Goal: Find specific page/section: Find specific page/section

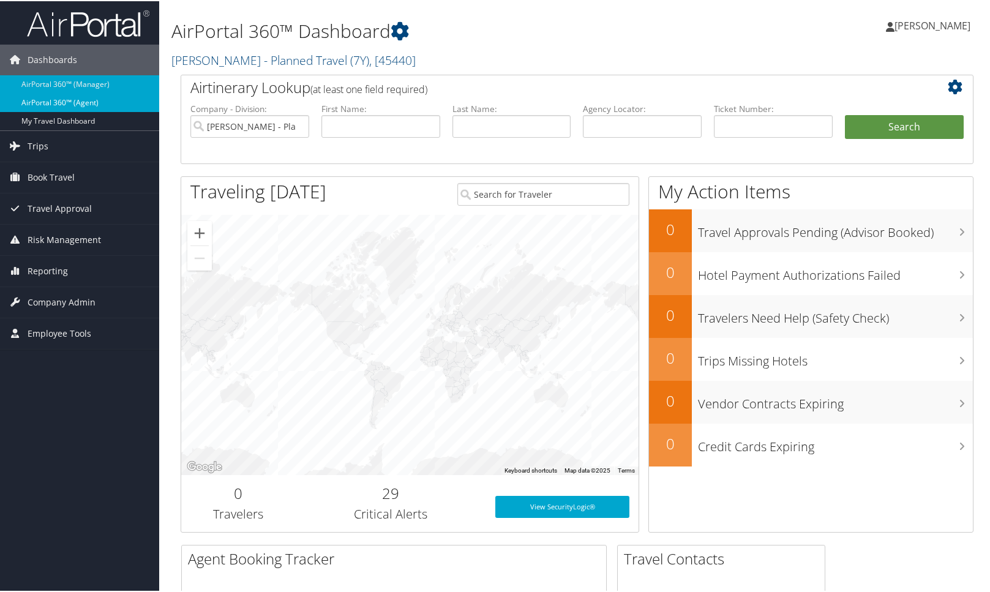
click at [34, 106] on link "AirPortal 360™ (Agent)" at bounding box center [79, 101] width 159 height 18
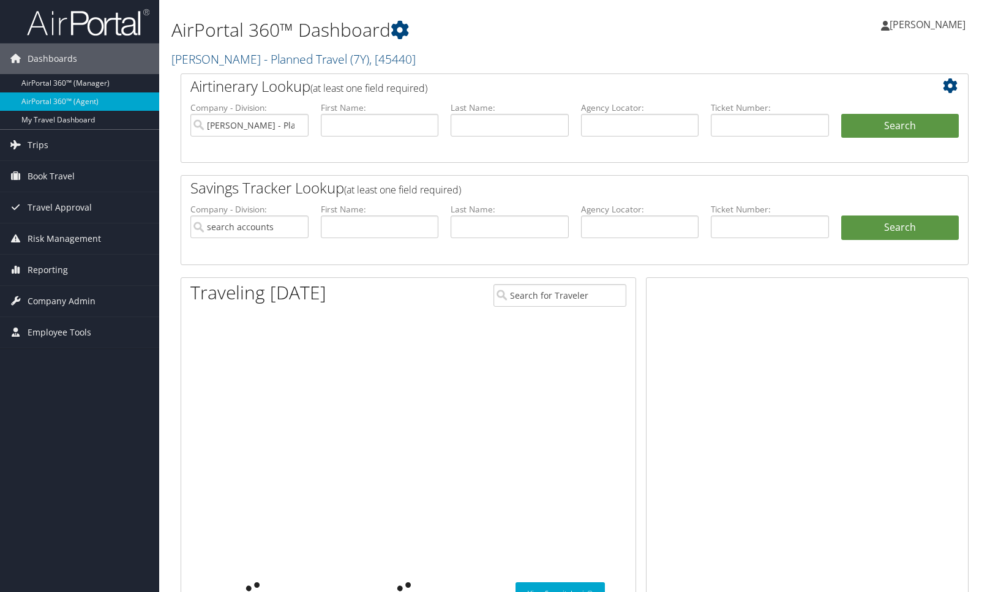
type input "[PERSON_NAME] - Planned Travel"
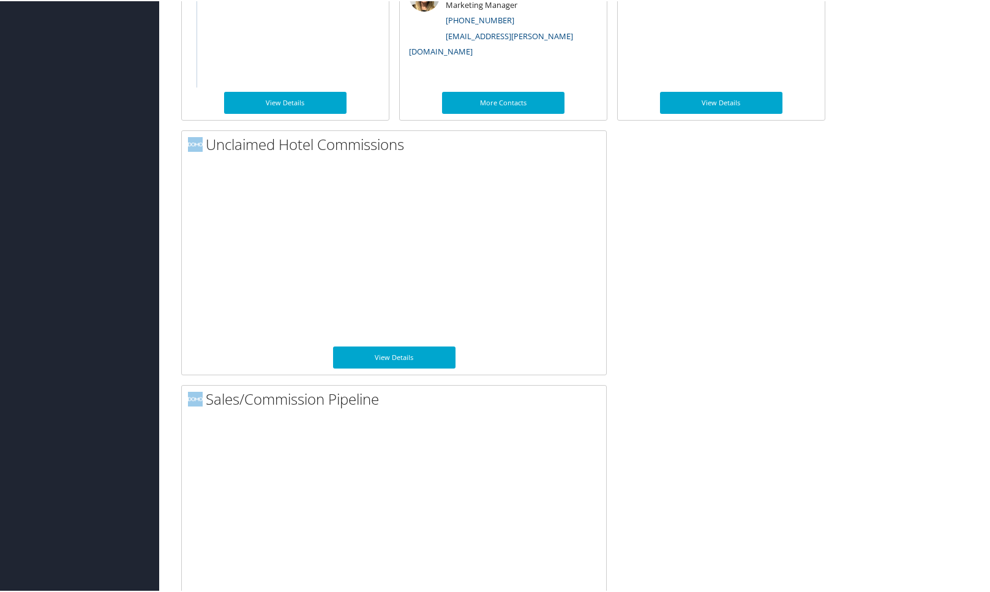
scroll to position [816, 0]
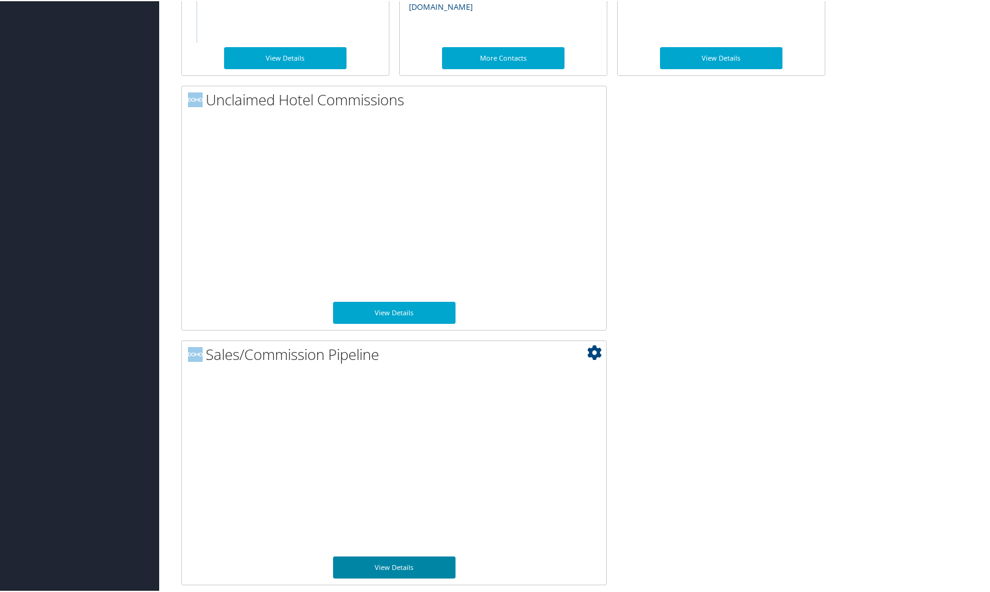
click at [357, 555] on link "View Details" at bounding box center [394, 566] width 122 height 22
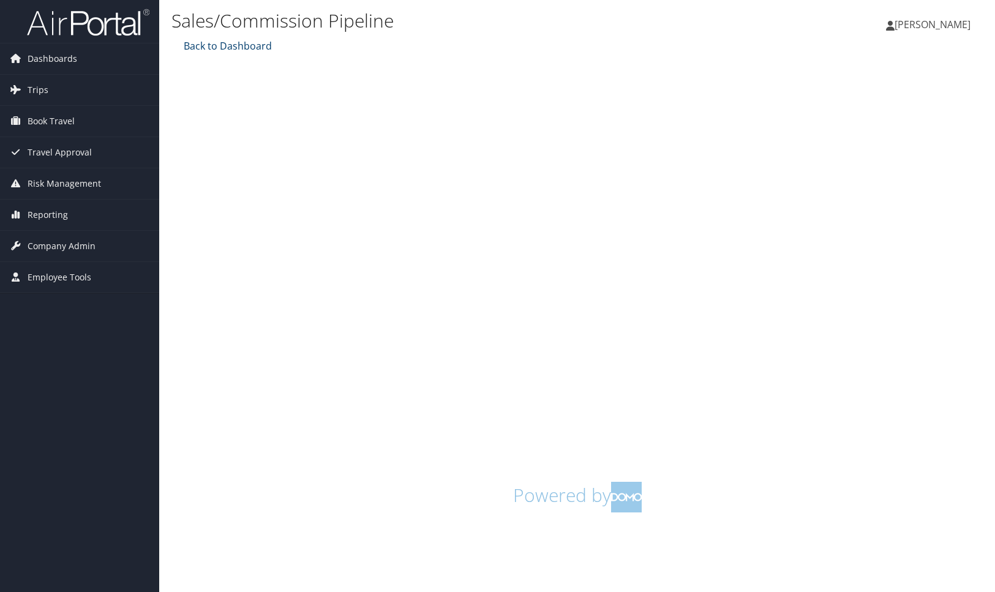
click at [212, 48] on link "Back to Dashboard" at bounding box center [226, 45] width 91 height 13
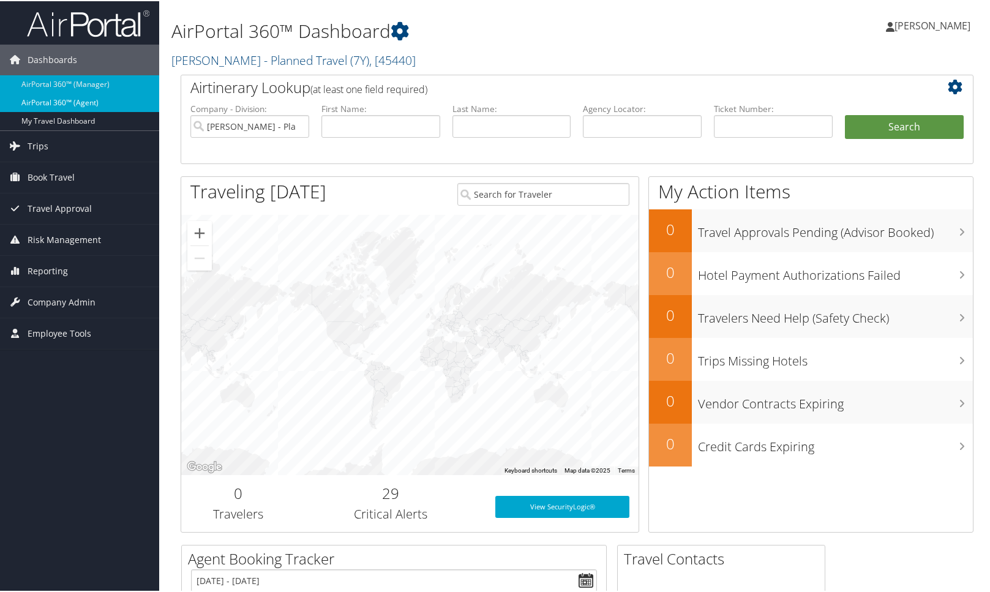
click at [45, 101] on link "AirPortal 360™ (Agent)" at bounding box center [79, 101] width 159 height 18
